Goal: Information Seeking & Learning: Learn about a topic

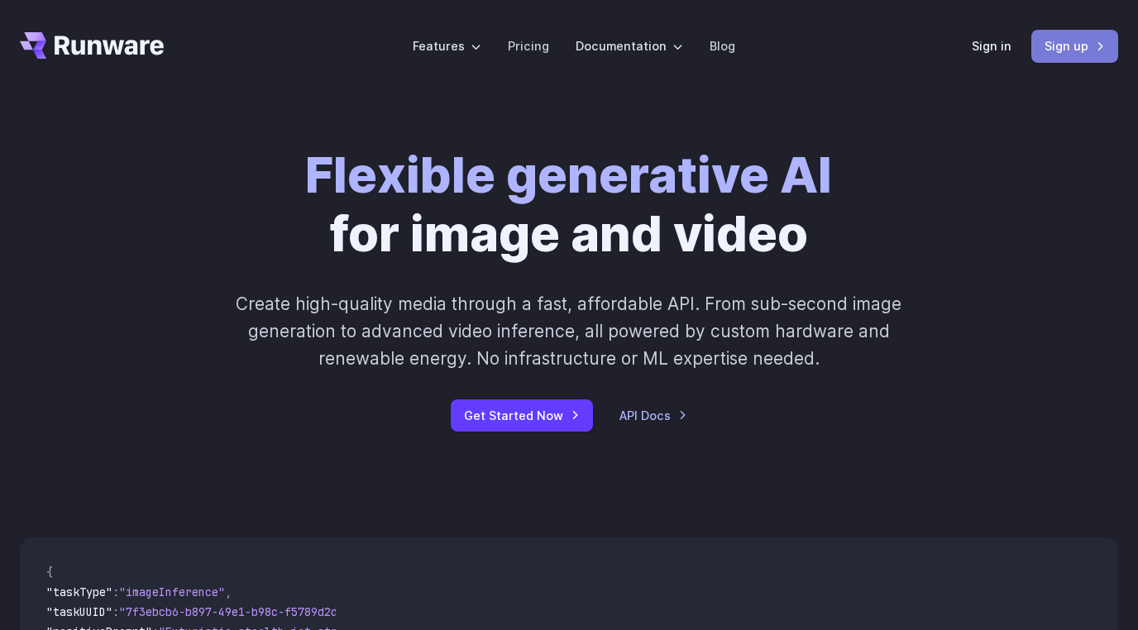
click at [1054, 51] on link "Sign up" at bounding box center [1074, 46] width 87 height 32
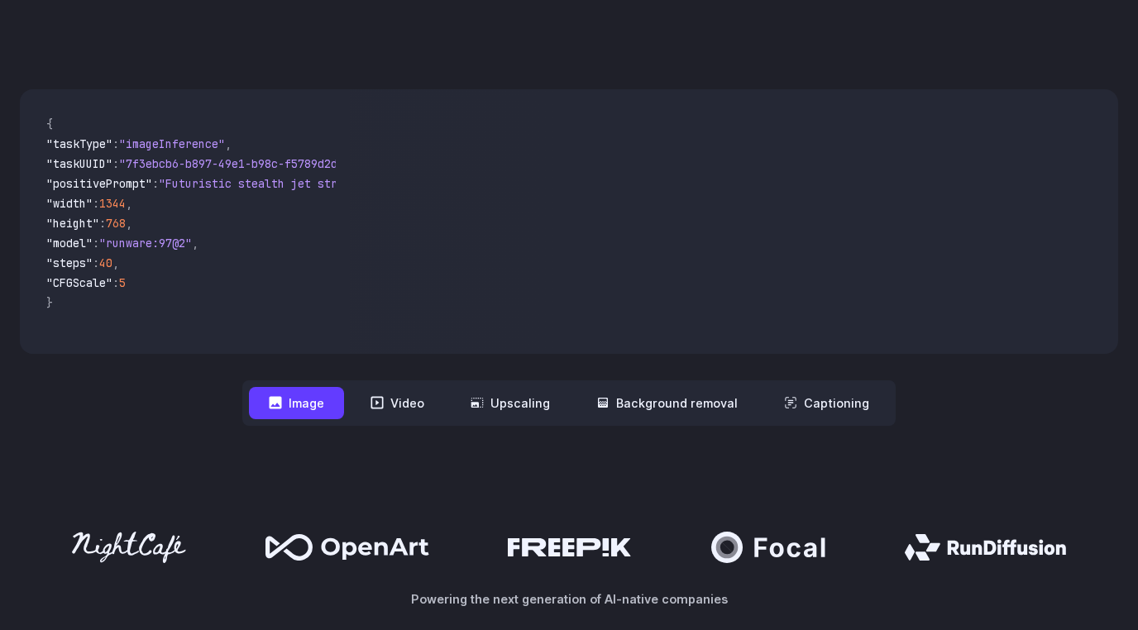
scroll to position [449, 0]
click at [411, 401] on button "Video" at bounding box center [397, 402] width 93 height 32
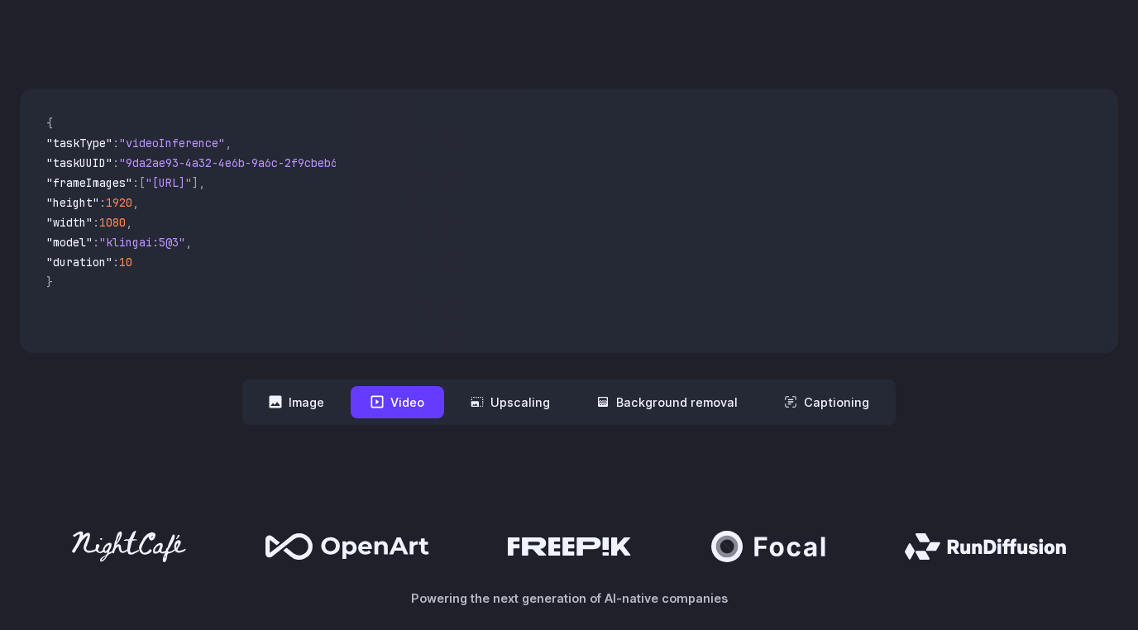
click at [410, 401] on button "Video" at bounding box center [397, 402] width 93 height 32
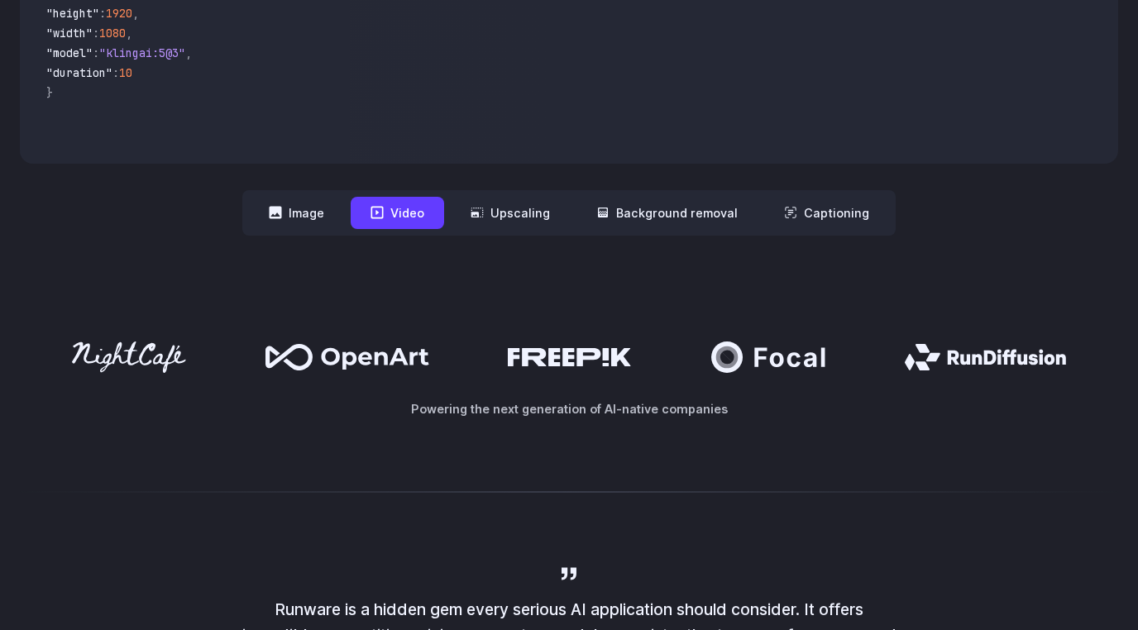
scroll to position [589, 0]
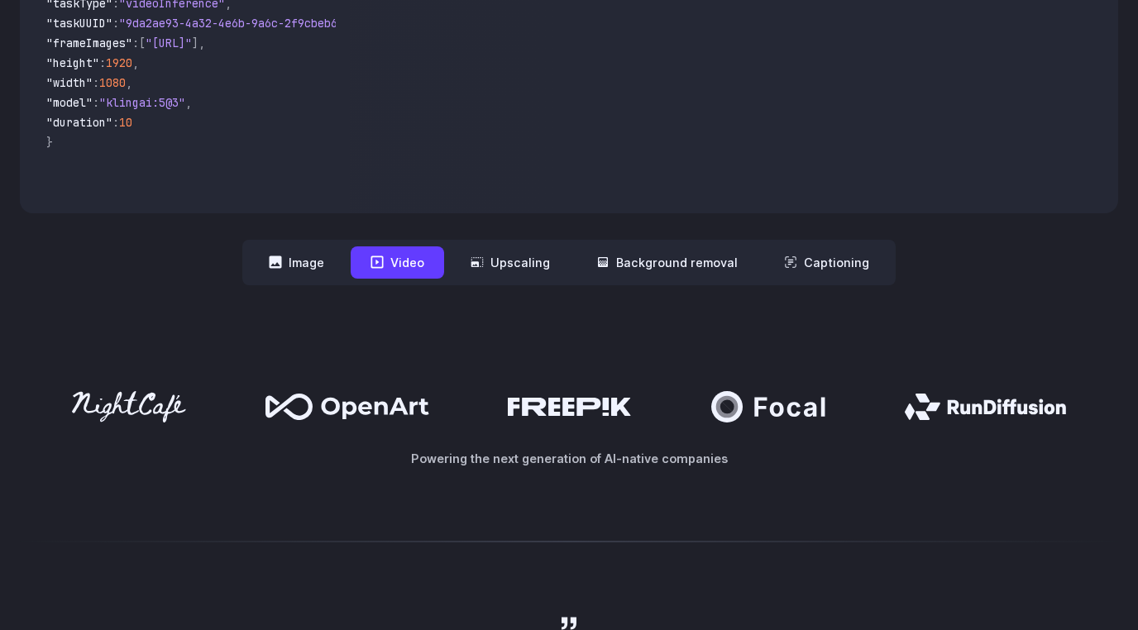
click at [405, 264] on button "Video" at bounding box center [397, 262] width 93 height 32
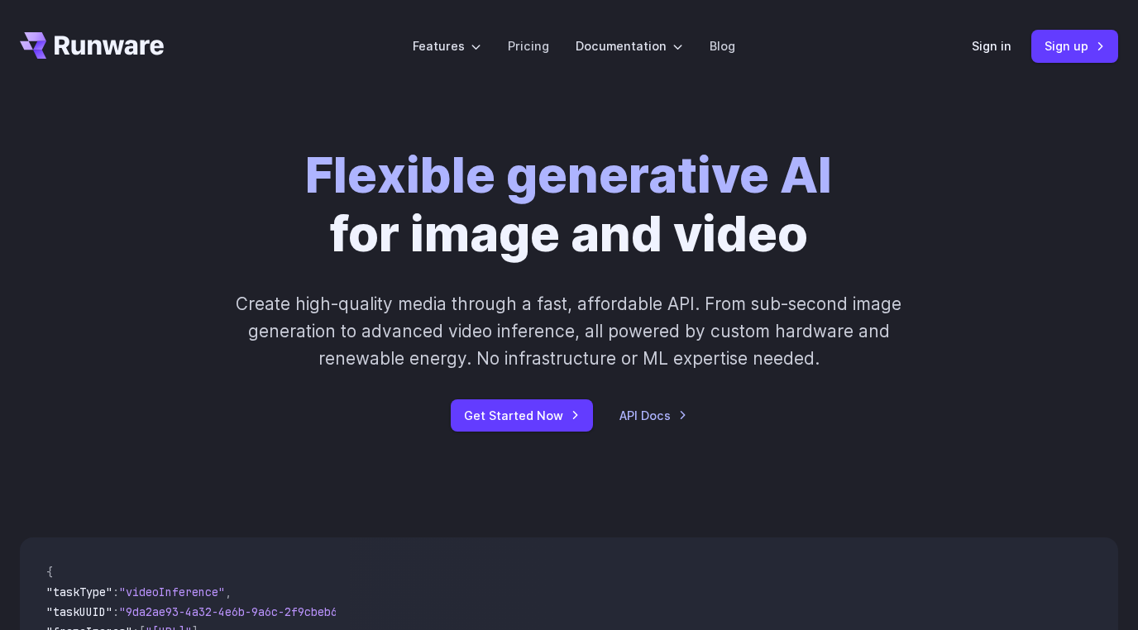
scroll to position [0, 0]
click at [540, 45] on link "Pricing" at bounding box center [528, 45] width 41 height 19
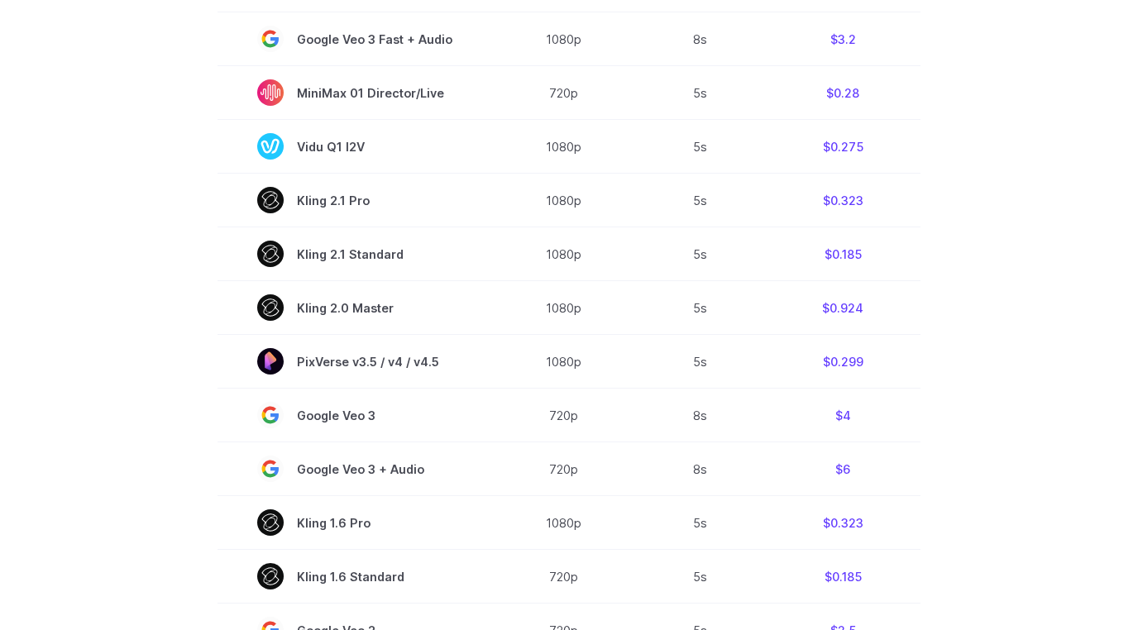
scroll to position [304, 0]
